Goal: Navigation & Orientation: Go to known website

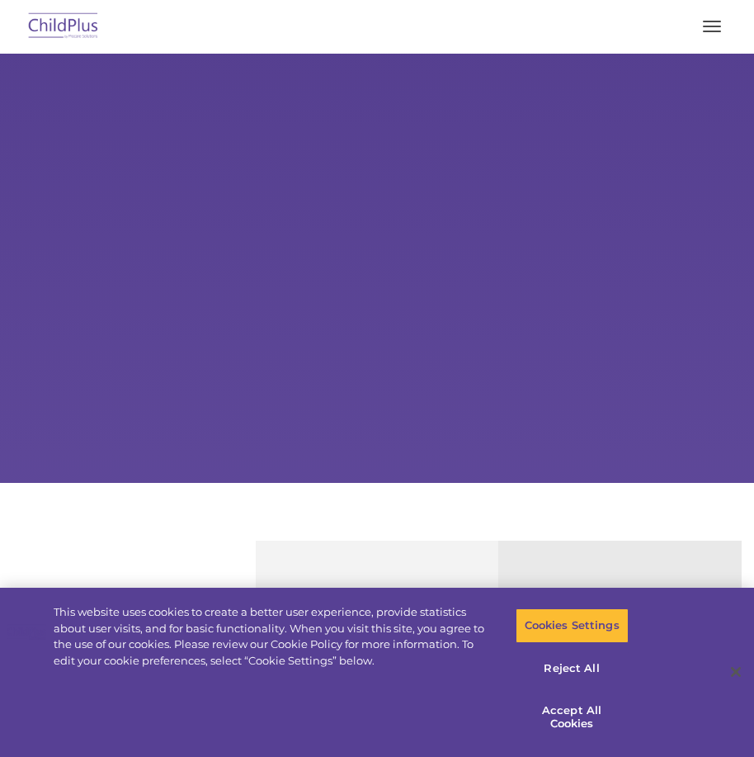
select select "MEDIUM"
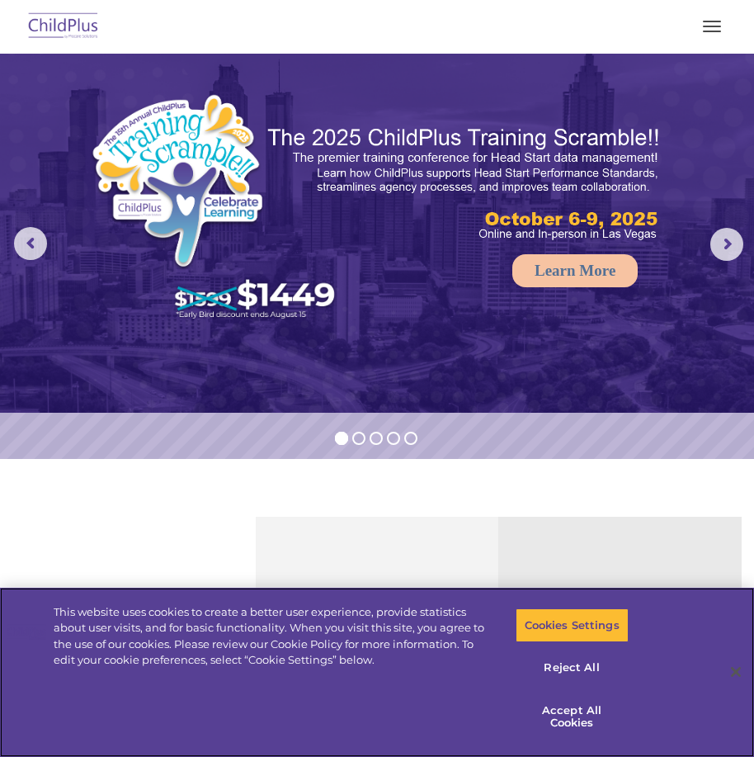
scroll to position [21, 0]
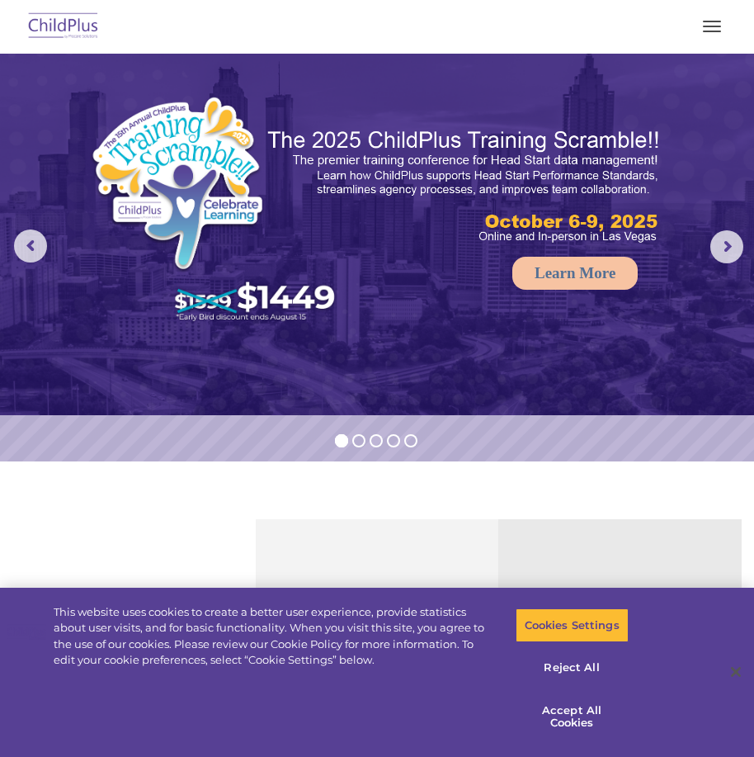
click at [709, 31] on span "button" at bounding box center [712, 32] width 18 height 2
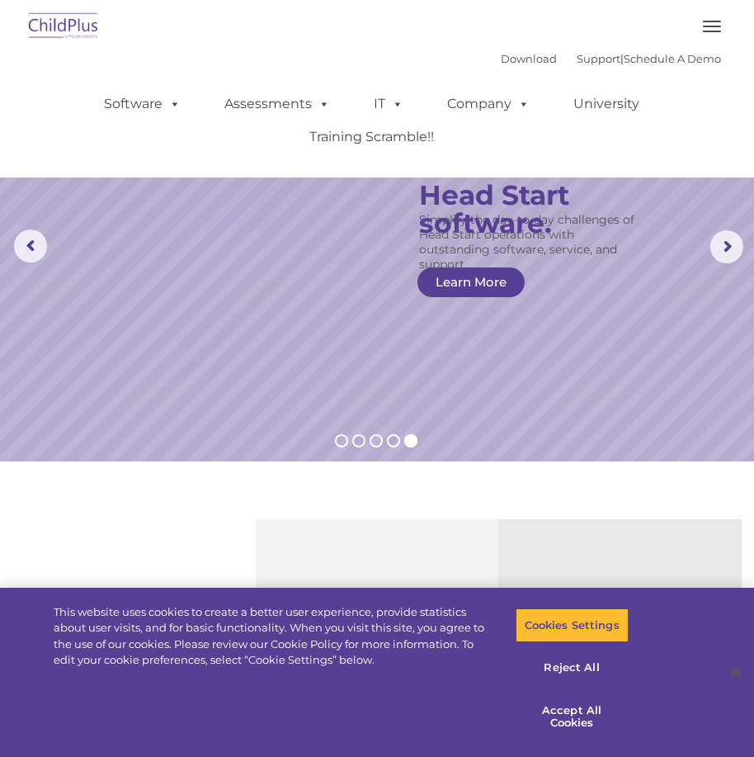
click at [711, 23] on button "button" at bounding box center [712, 26] width 35 height 26
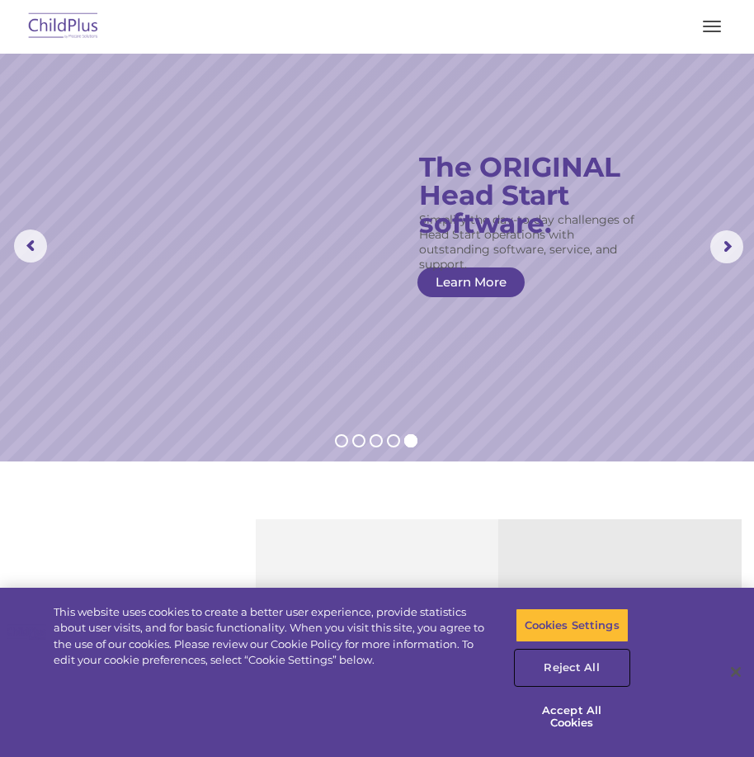
click at [559, 668] on button "Reject All" at bounding box center [572, 667] width 113 height 35
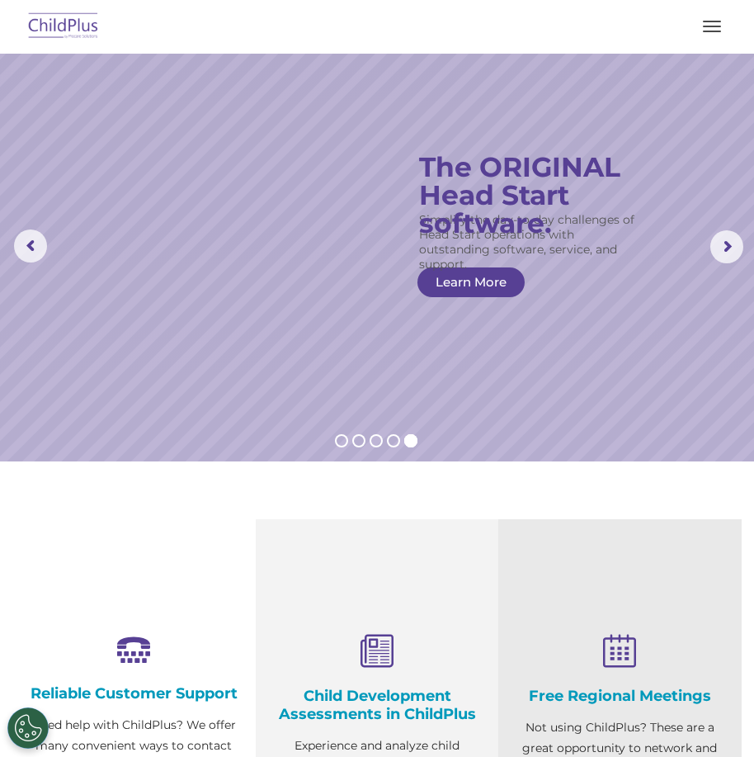
click at [81, 19] on img at bounding box center [64, 26] width 78 height 39
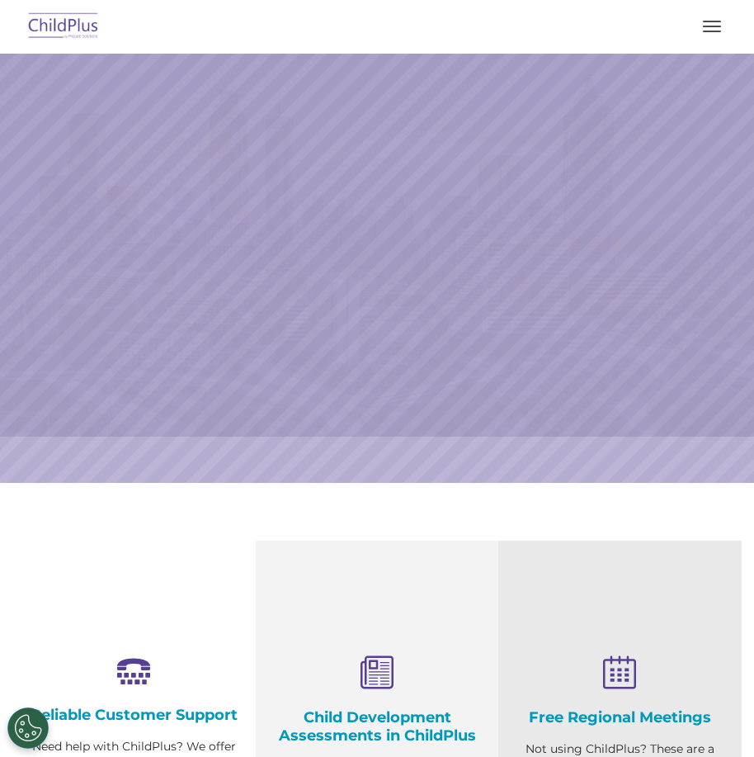
select select "MEDIUM"
